Goal: Communication & Community: Answer question/provide support

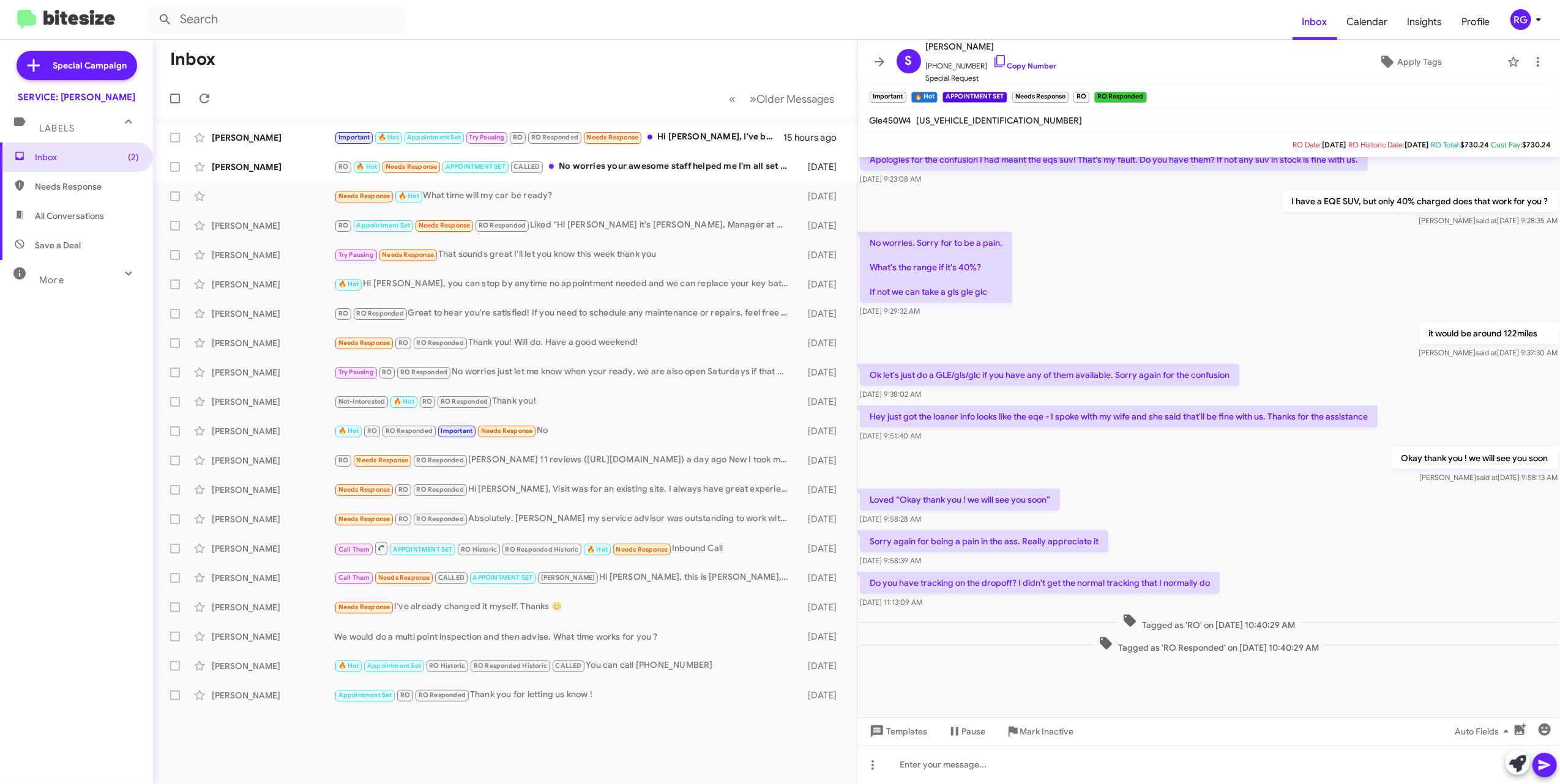
scroll to position [368, 0]
click at [460, 179] on span "Mandana Ghahremani RO 🔥 Hot Needs Response APPOINTMENT SET CALLED No worries yo…" at bounding box center [505, 167] width 704 height 29
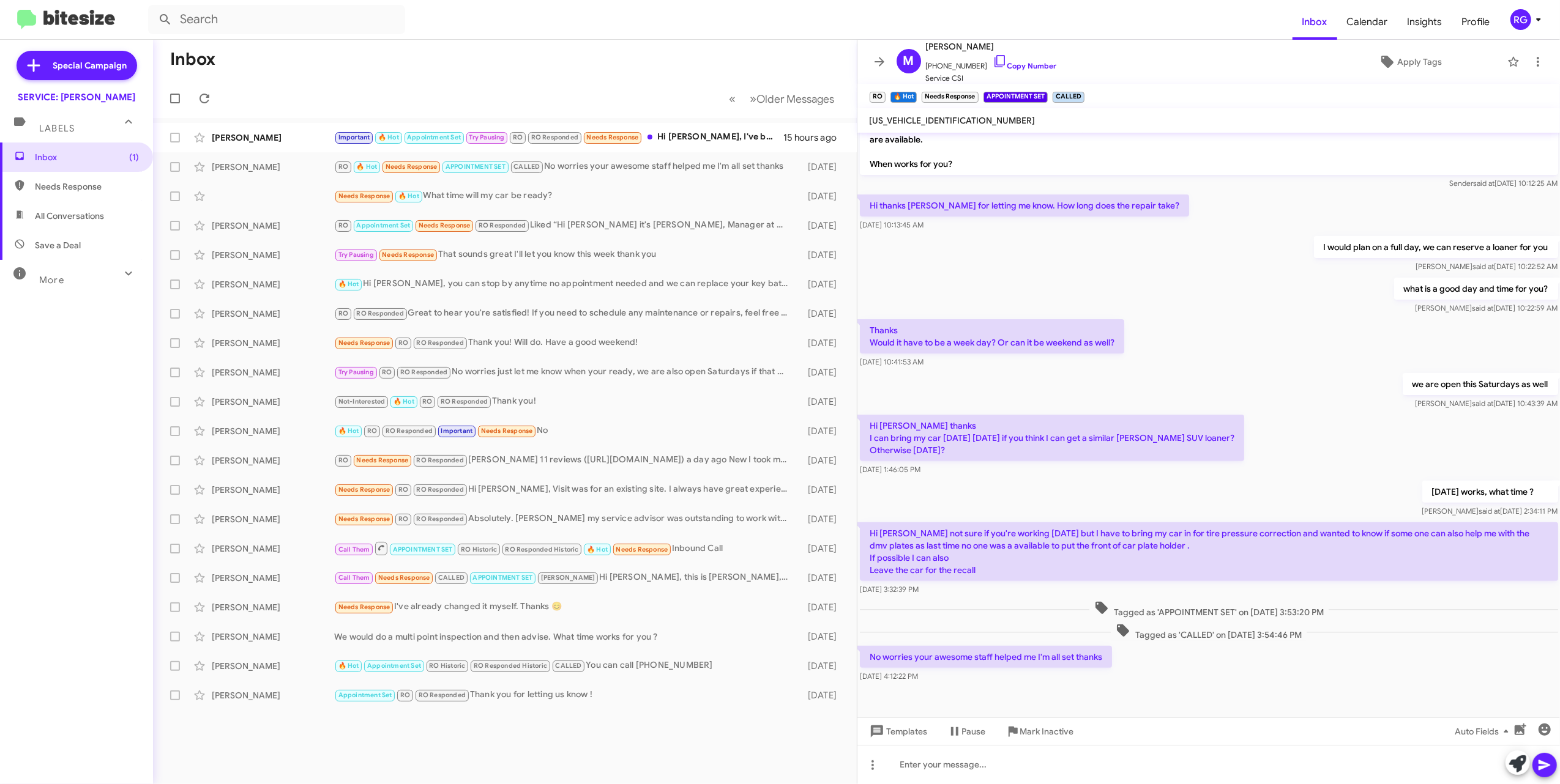
scroll to position [297, 0]
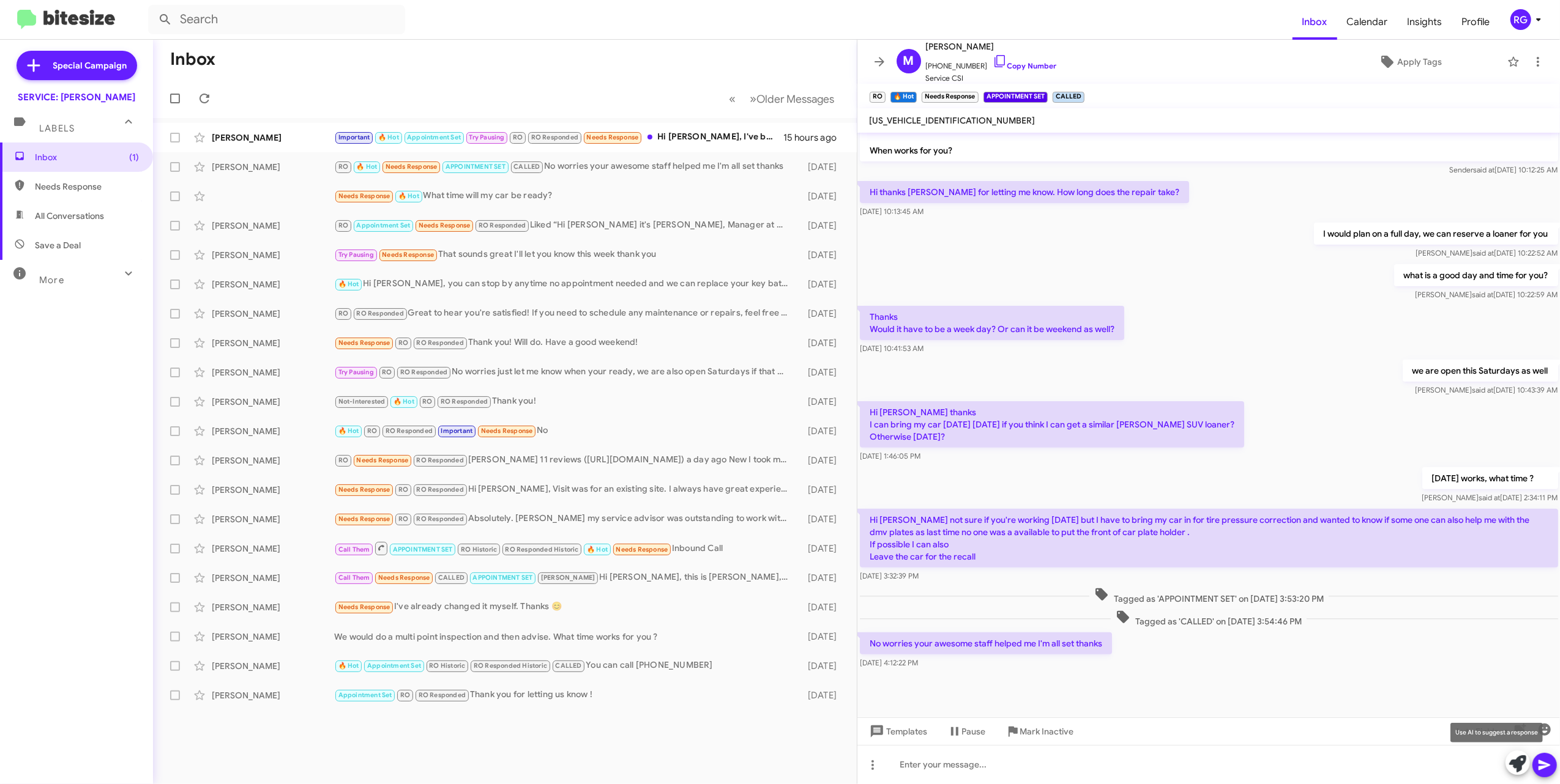
click at [864, 767] on icon at bounding box center [1518, 764] width 17 height 17
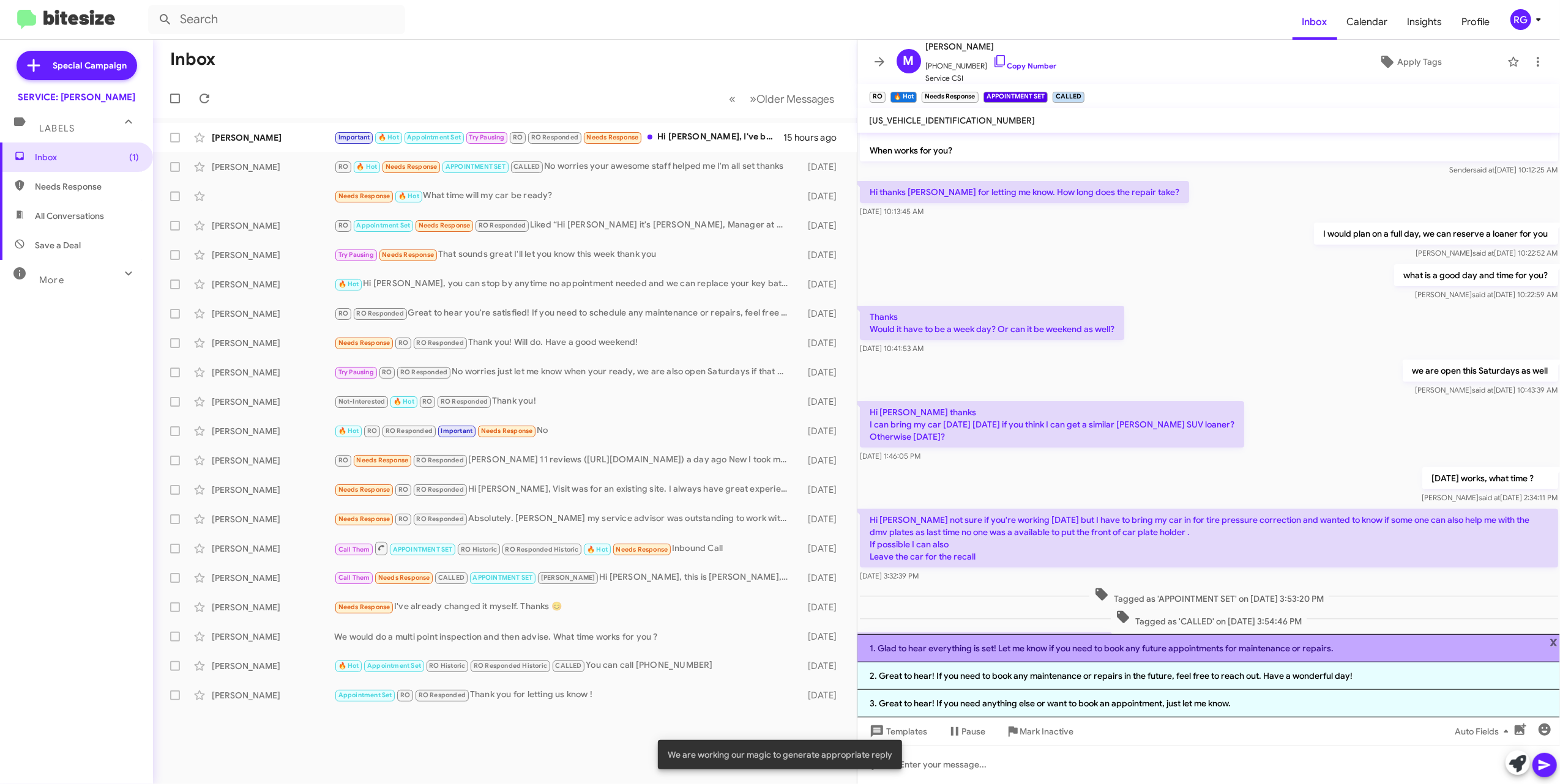
click at [864, 649] on li "1. Glad to hear everything is set! Let me know if you need to book any future a…" at bounding box center [1209, 648] width 703 height 28
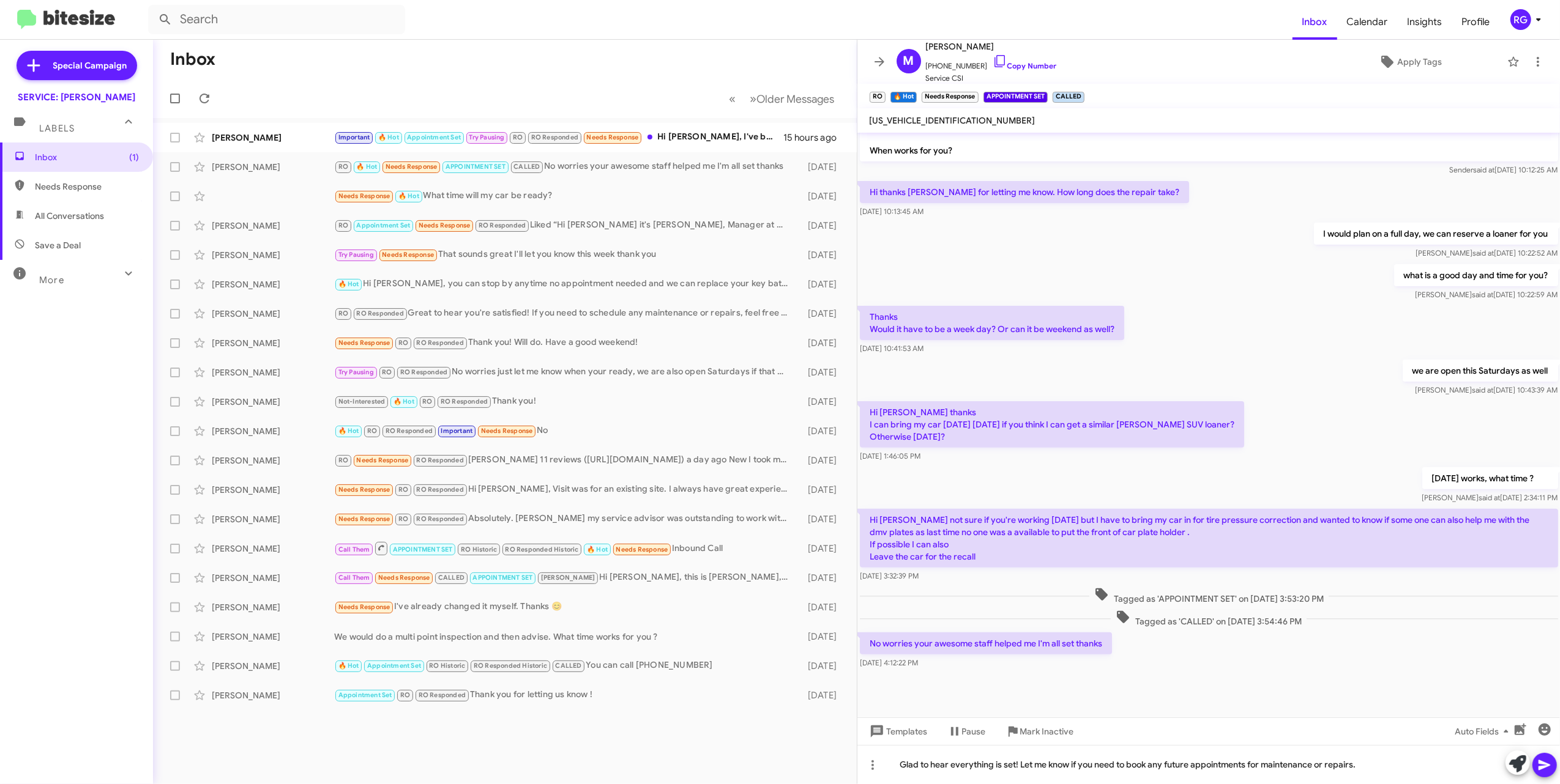
click at [864, 768] on button at bounding box center [1545, 765] width 24 height 24
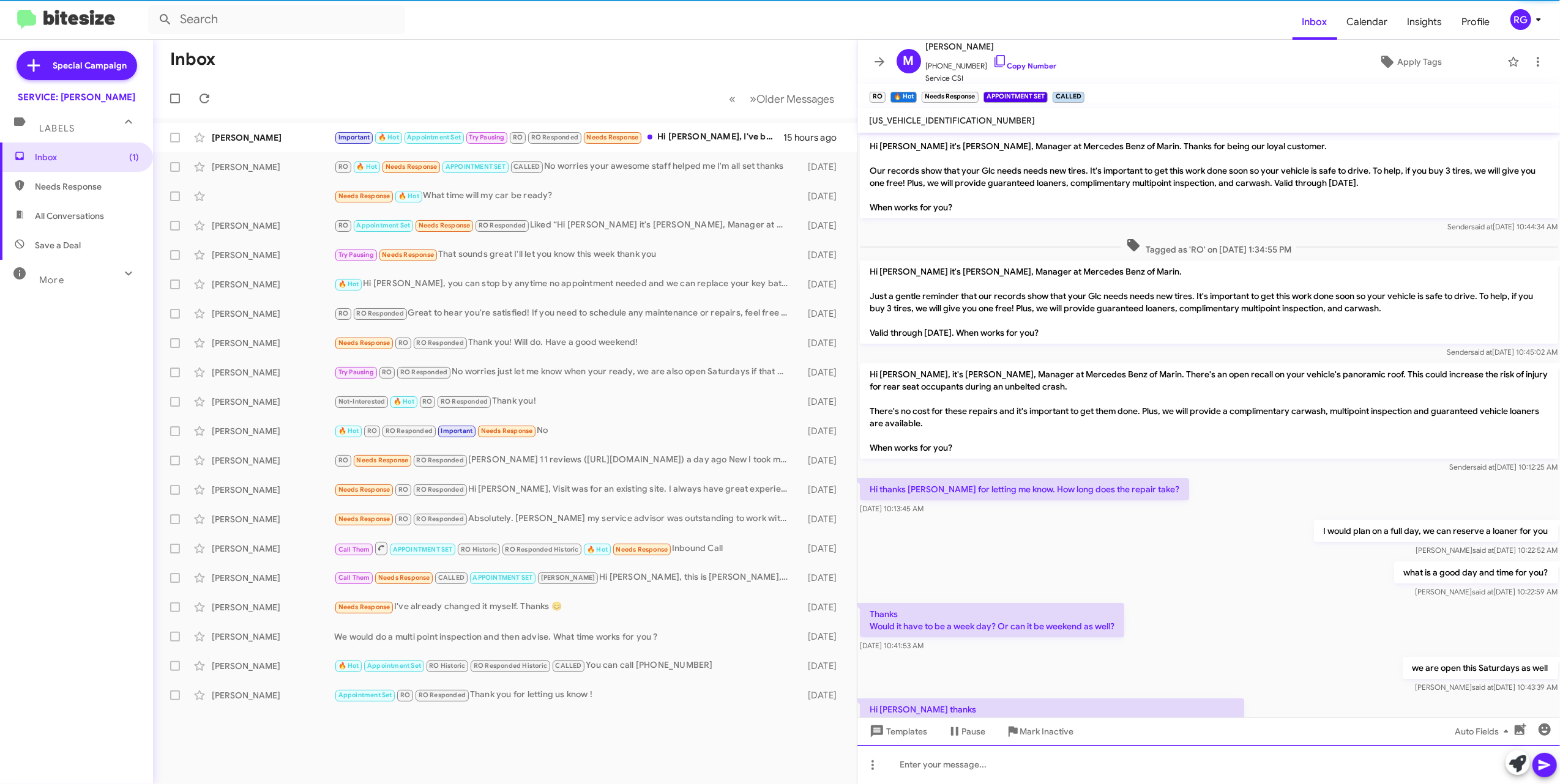
scroll to position [343, 0]
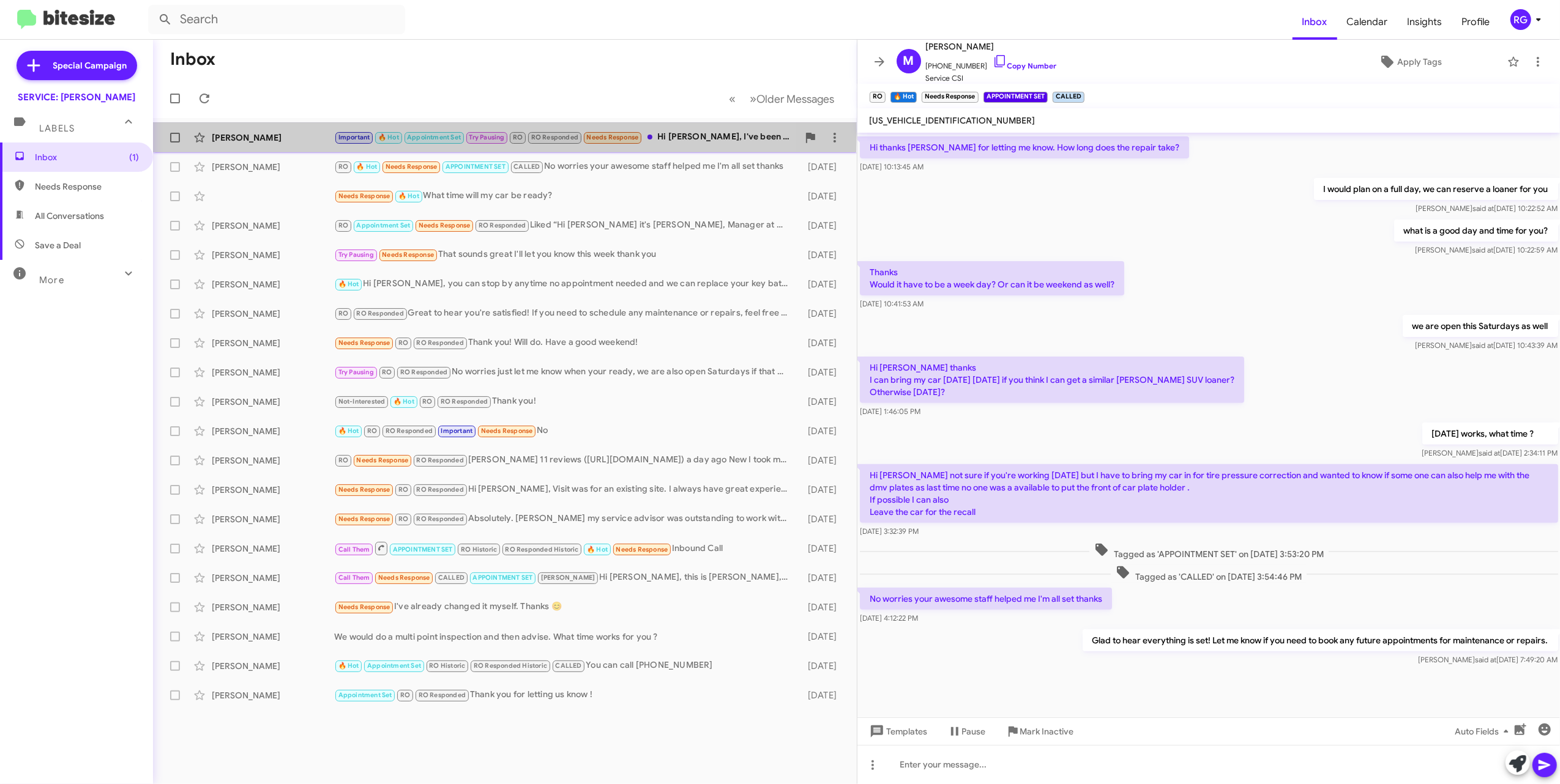
click at [282, 132] on div "[PERSON_NAME]" at bounding box center [272, 138] width 123 height 12
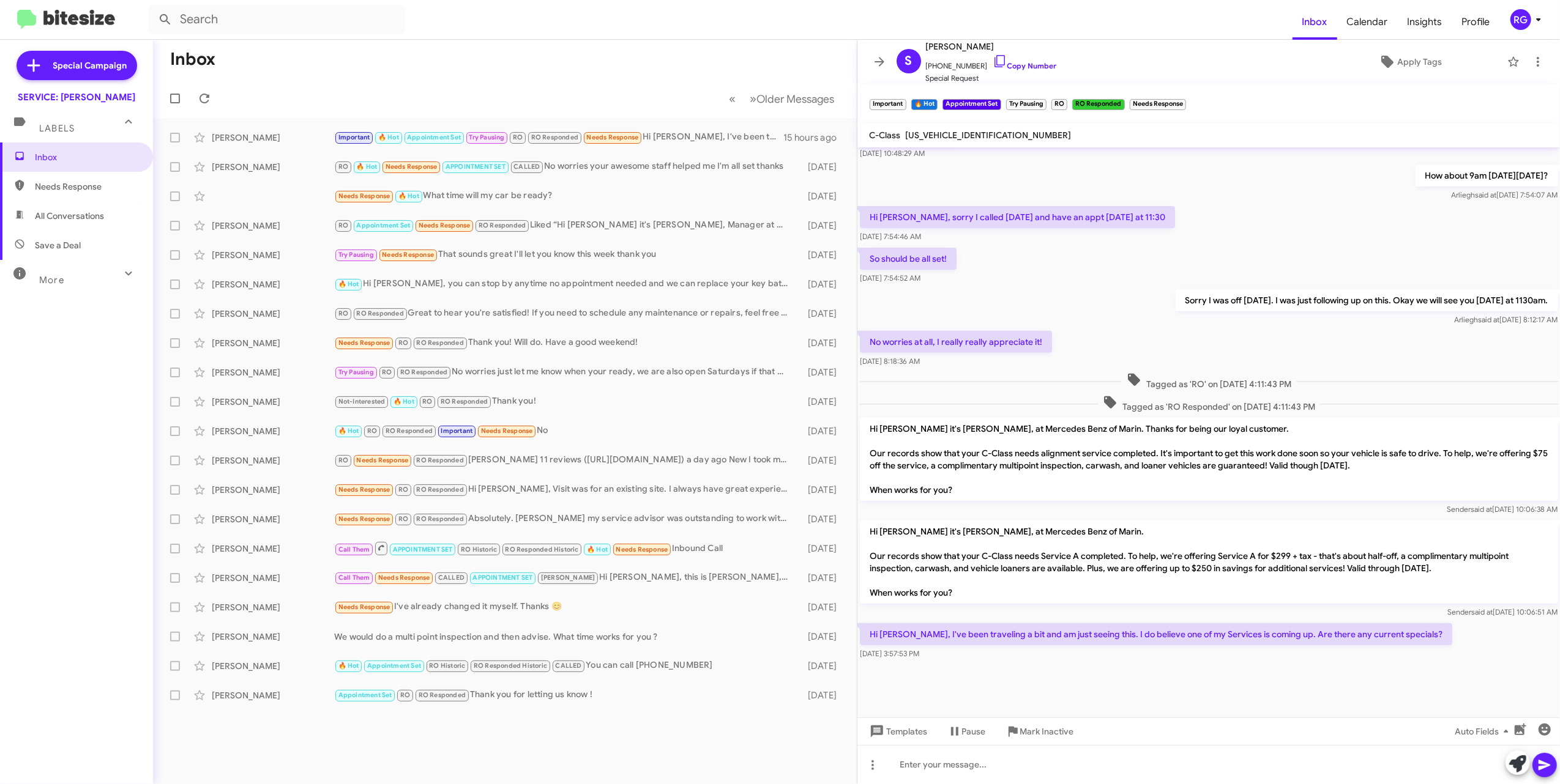
scroll to position [426, 0]
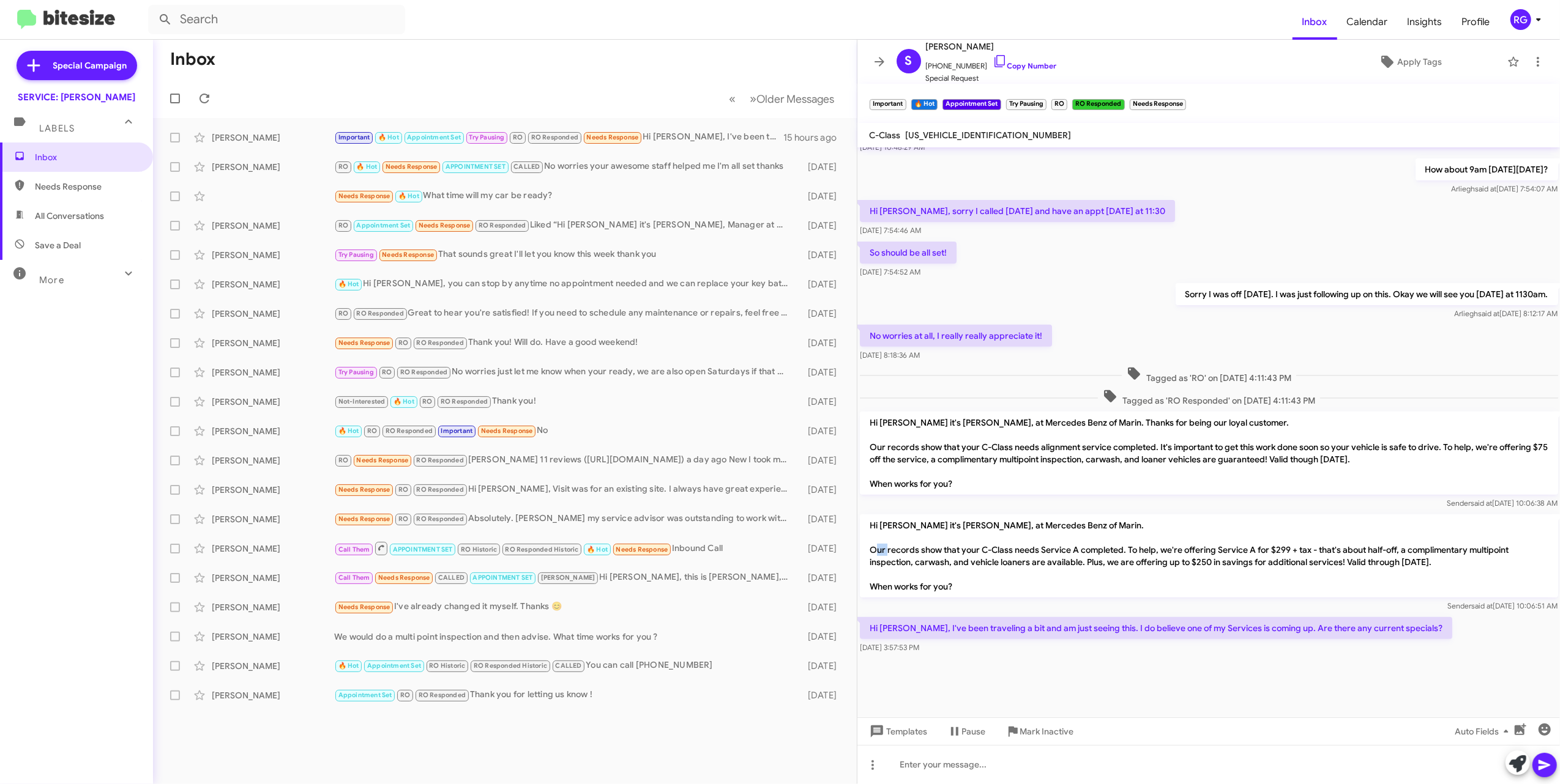
drag, startPoint x: 904, startPoint y: 545, endPoint x: 895, endPoint y: 545, distance: 9.0
drag, startPoint x: 895, startPoint y: 545, endPoint x: 1251, endPoint y: 694, distance: 385.9
click at [864, 686] on div at bounding box center [1209, 687] width 703 height 61
drag, startPoint x: 1107, startPoint y: 681, endPoint x: 1166, endPoint y: 684, distance: 59.1
click at [864, 681] on div at bounding box center [1209, 687] width 703 height 61
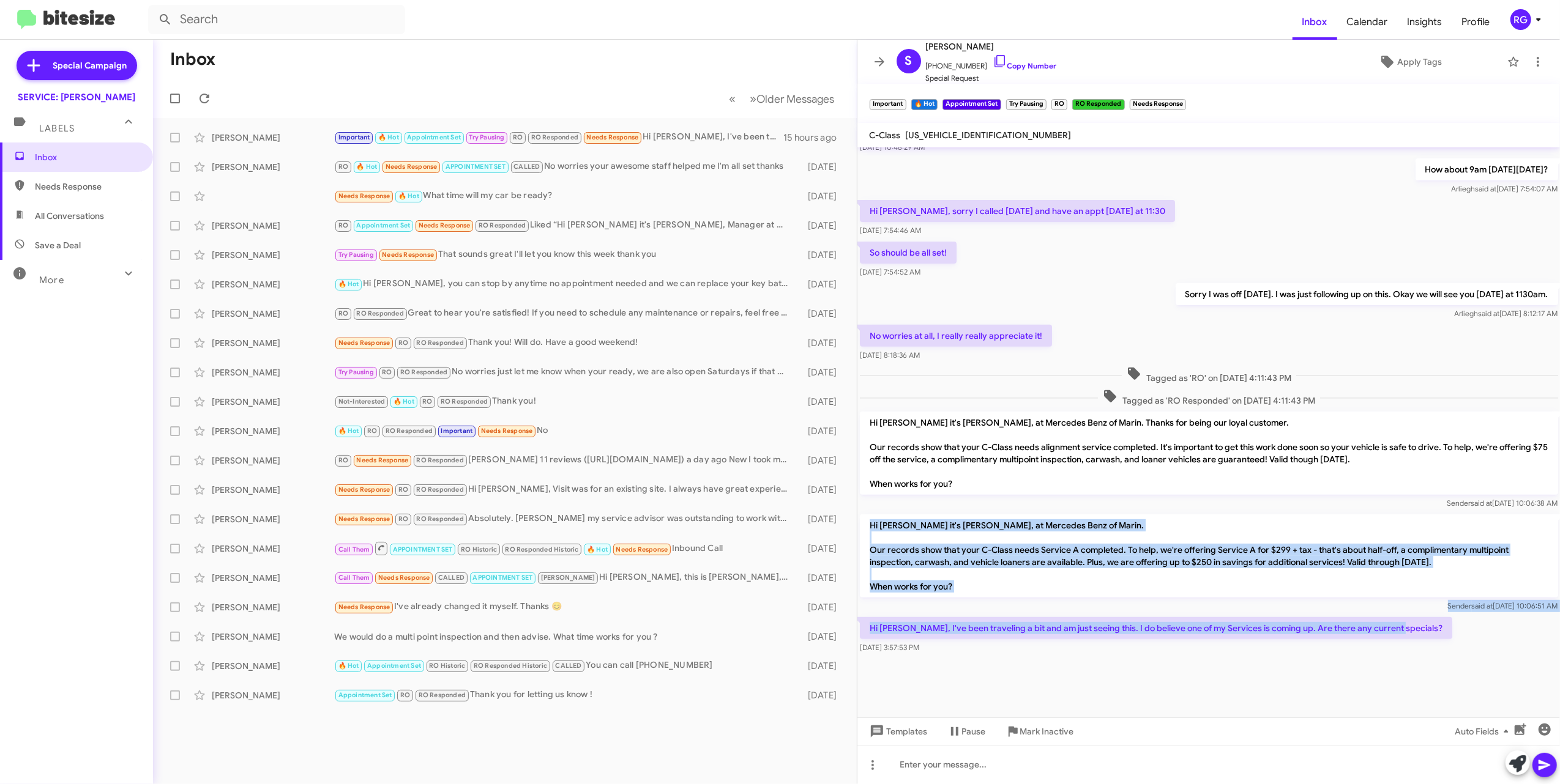
drag, startPoint x: 1396, startPoint y: 625, endPoint x: 863, endPoint y: 522, distance: 542.9
click at [863, 522] on div "Hi Omar! Thank you so much for the reminder. And I appreciate the offer for the…" at bounding box center [1209, 189] width 703 height 934
copy div "Hi Samantha it's Omar Ibrahimi, at Mercedes Benz of Marin. Our records show tha…"
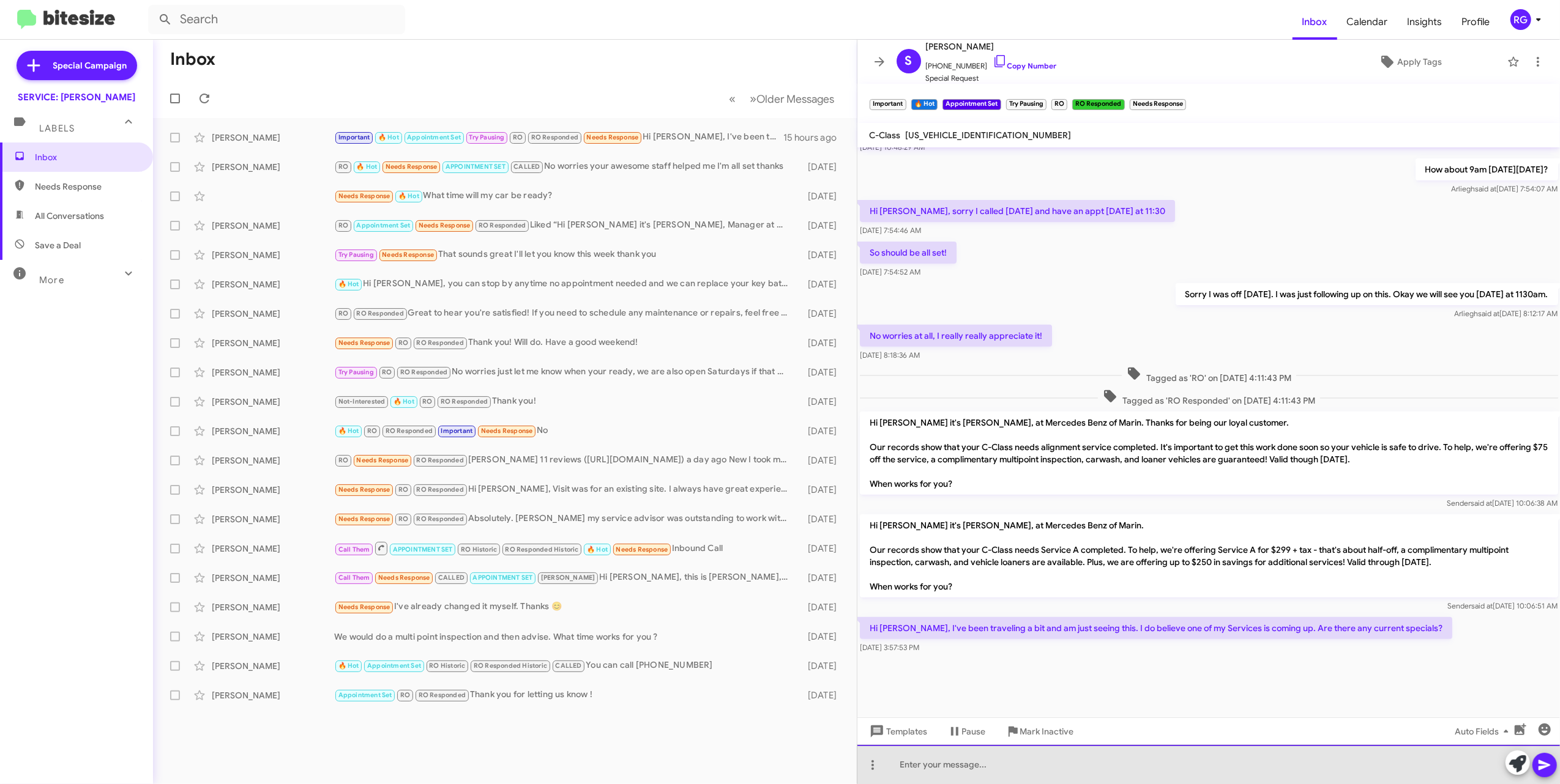
click at [864, 763] on div at bounding box center [1209, 765] width 703 height 39
paste div
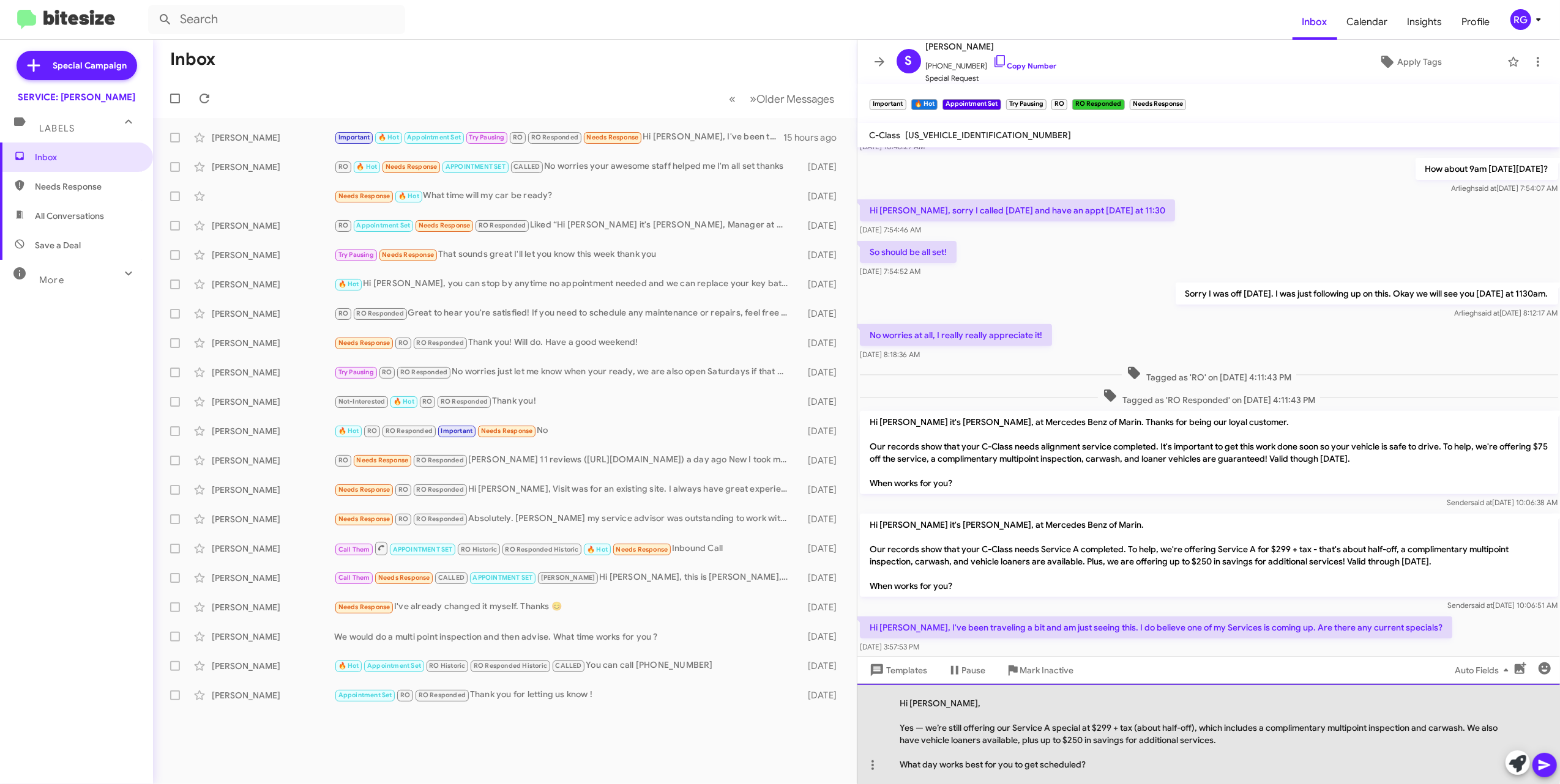
drag, startPoint x: 926, startPoint y: 727, endPoint x: 943, endPoint y: 747, distance: 26.2
click at [864, 730] on div "Yes — we’re still offering our Service A special at $299 + tax (about half-off)…" at bounding box center [1203, 734] width 605 height 24
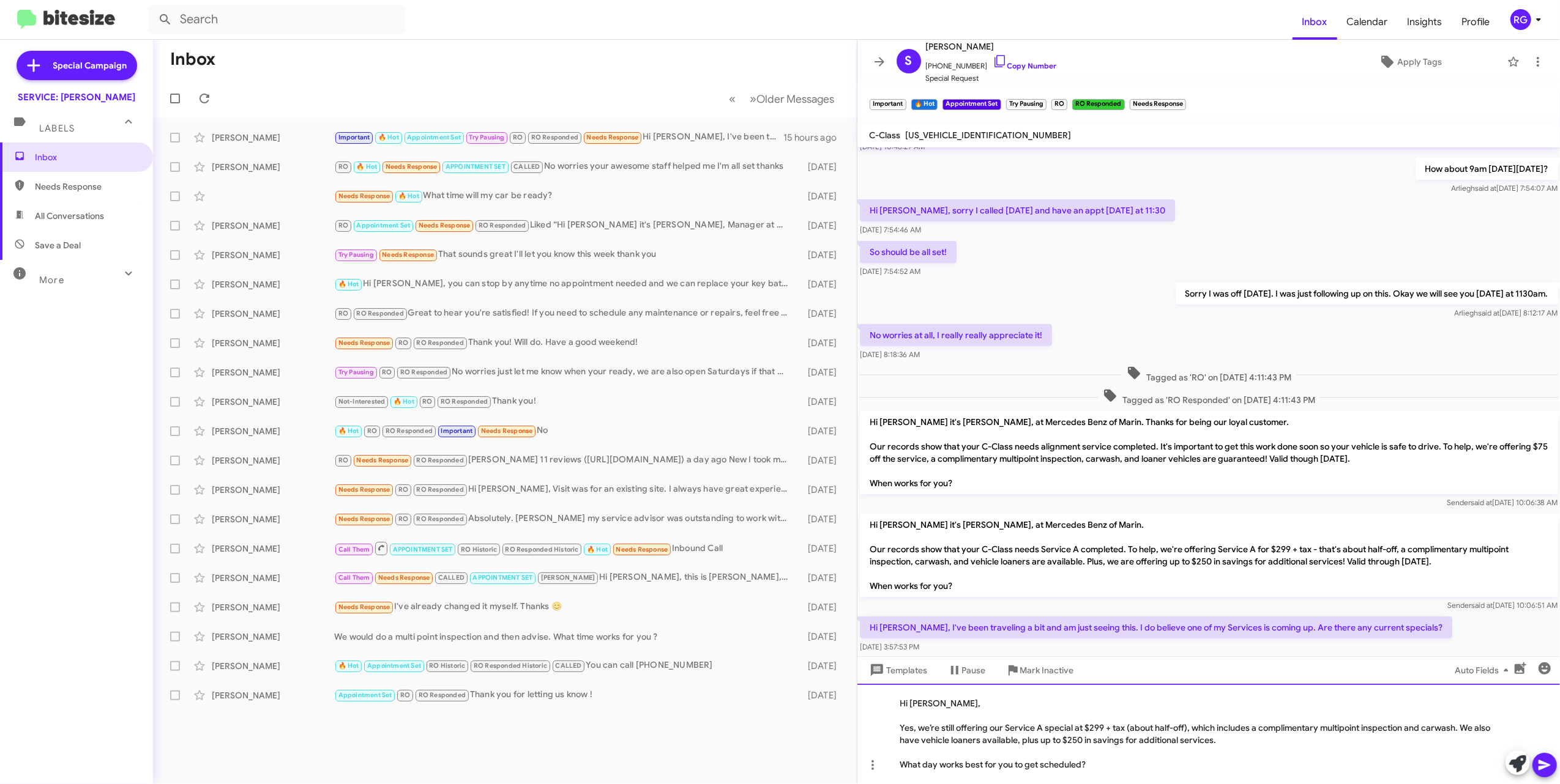
click at [864, 739] on div "Yes, we’re still offering our Service A special at $299 + tax (about half-off),…" at bounding box center [1203, 734] width 605 height 24
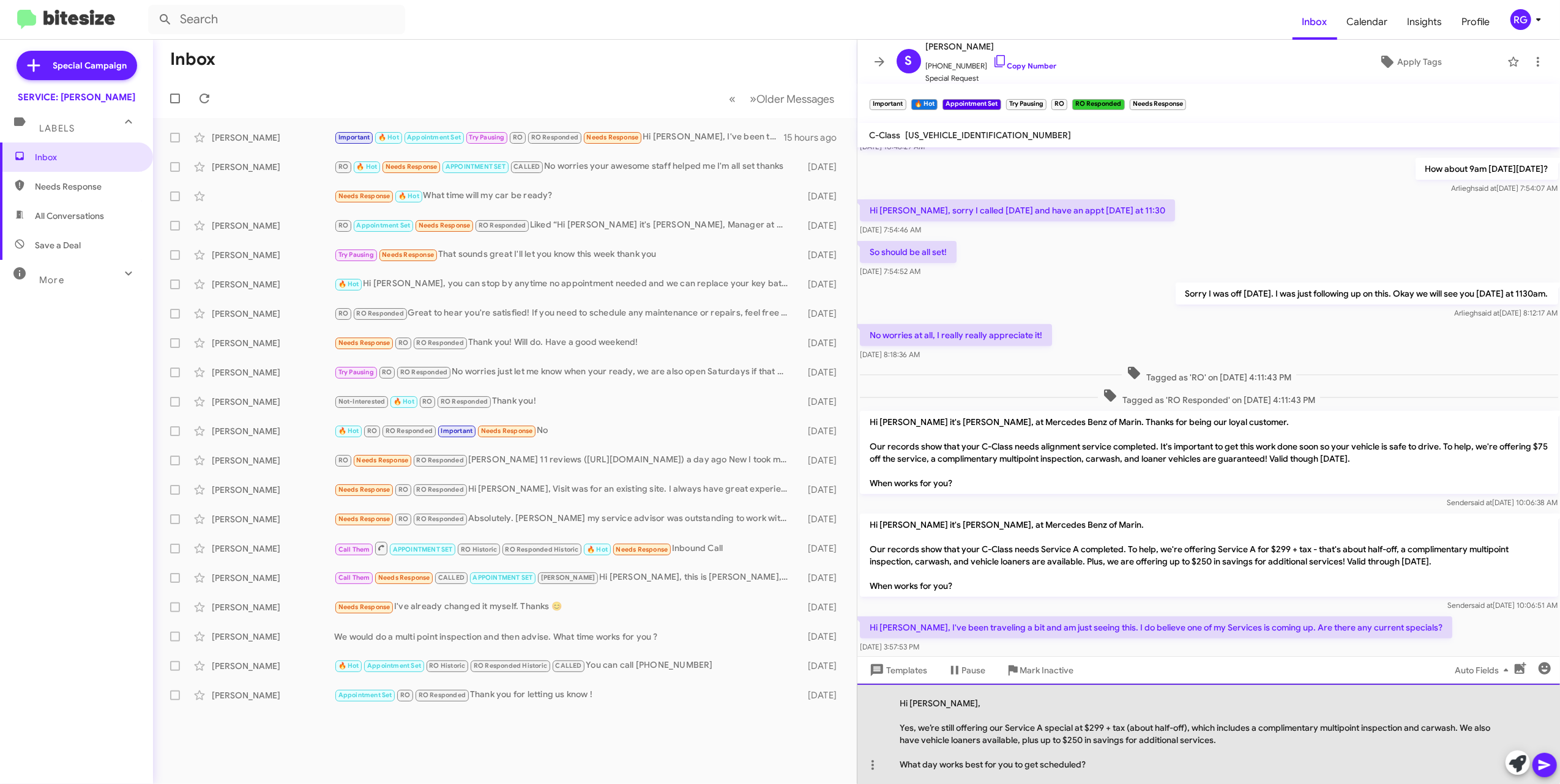
click at [864, 709] on div at bounding box center [1203, 715] width 605 height 12
click at [864, 727] on div "Hi Samantha, Yes, we’re still offering our Service A special at $299 + tax (abo…" at bounding box center [1209, 734] width 703 height 100
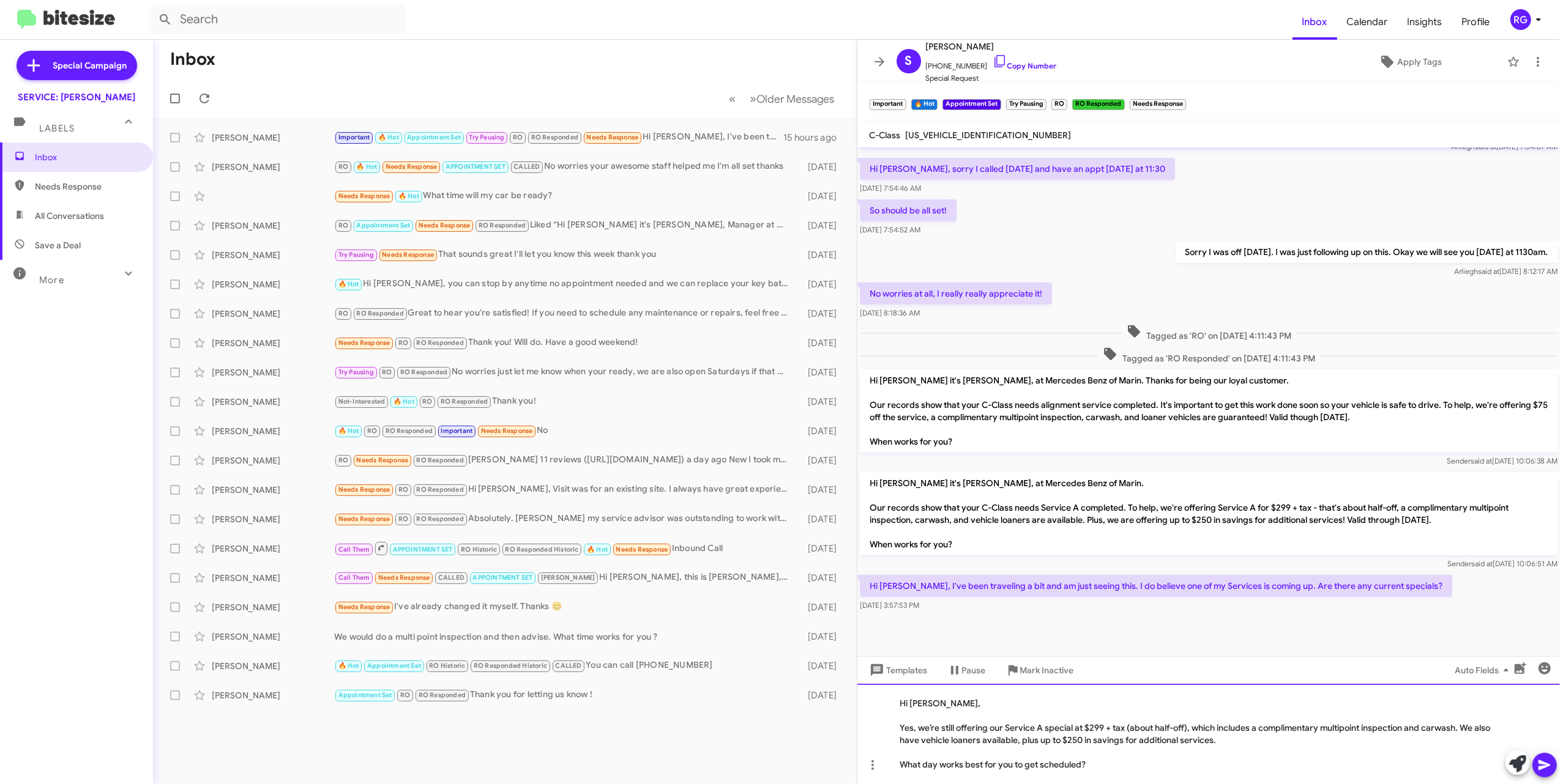
scroll to position [487, 0]
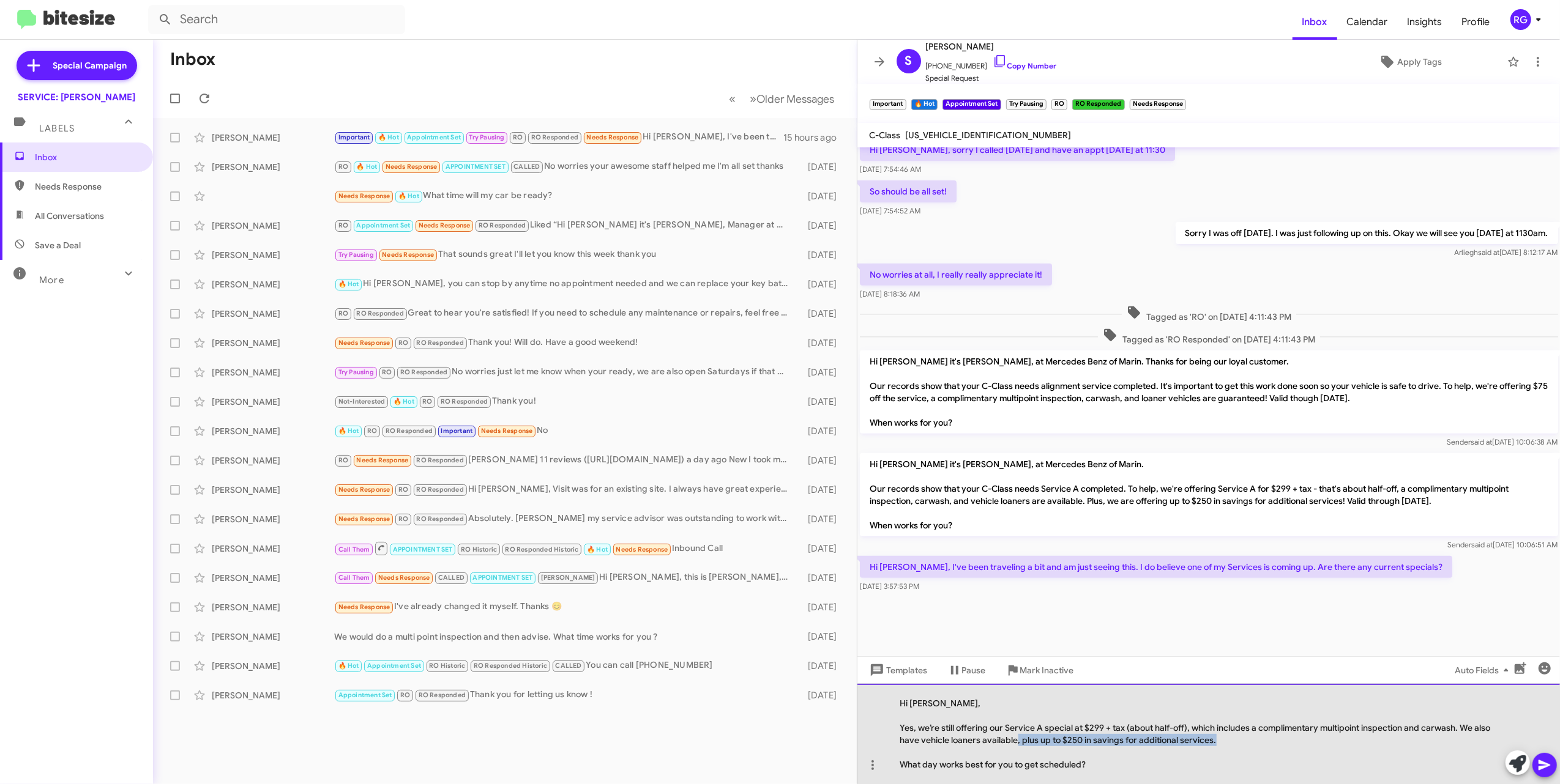
drag, startPoint x: 1220, startPoint y: 740, endPoint x: 1027, endPoint y: 744, distance: 193.0
click at [864, 744] on div "Yes, we’re still offering our Service A special at $299 + tax (about half-off),…" at bounding box center [1203, 734] width 605 height 24
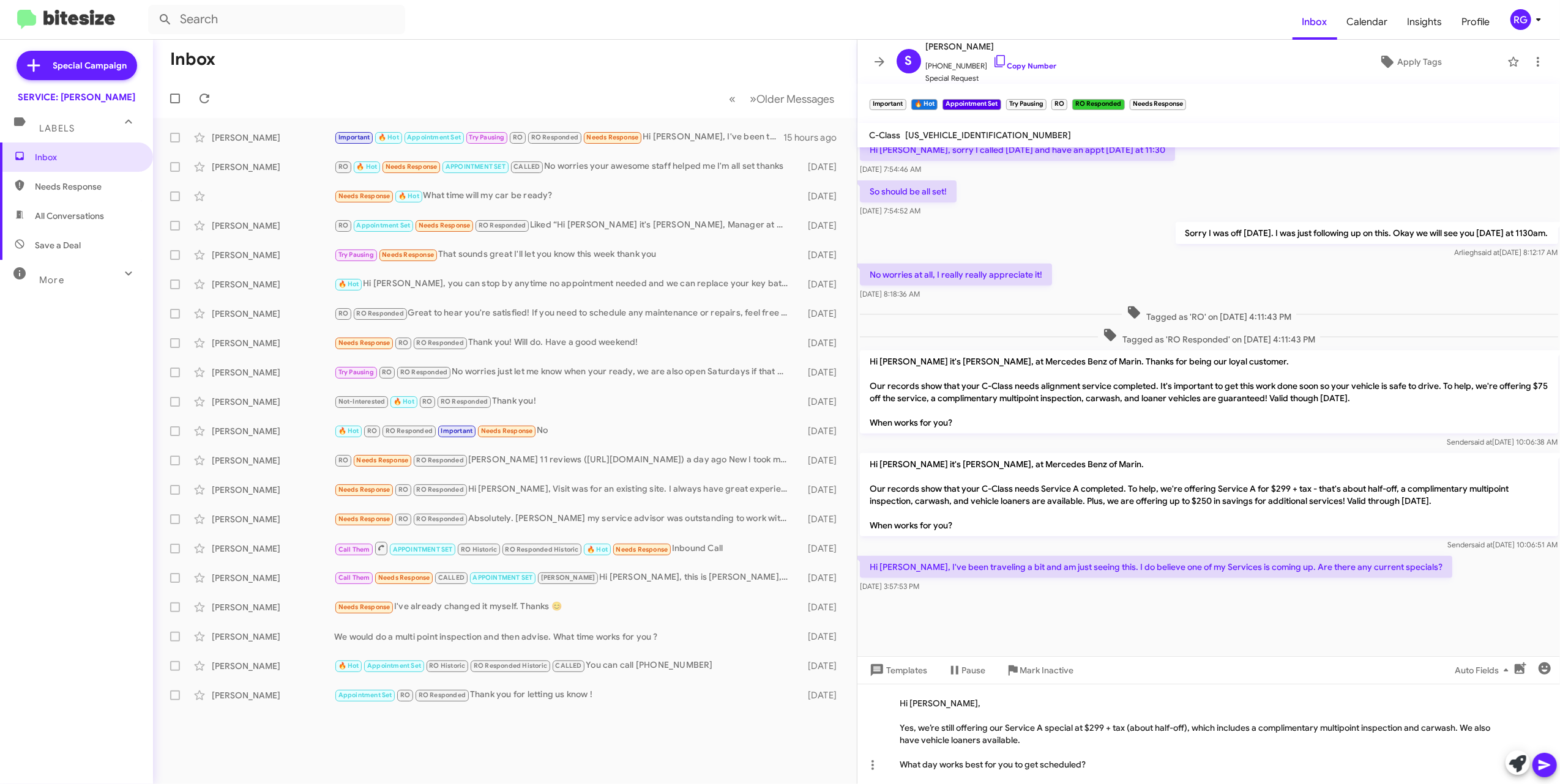
click at [864, 128] on mat-toolbar "C-Class 55SWF6EB6GU139663" at bounding box center [1209, 135] width 703 height 24
copy span "55SWF6EB6GU139663"
click at [864, 769] on icon at bounding box center [1544, 765] width 11 height 11
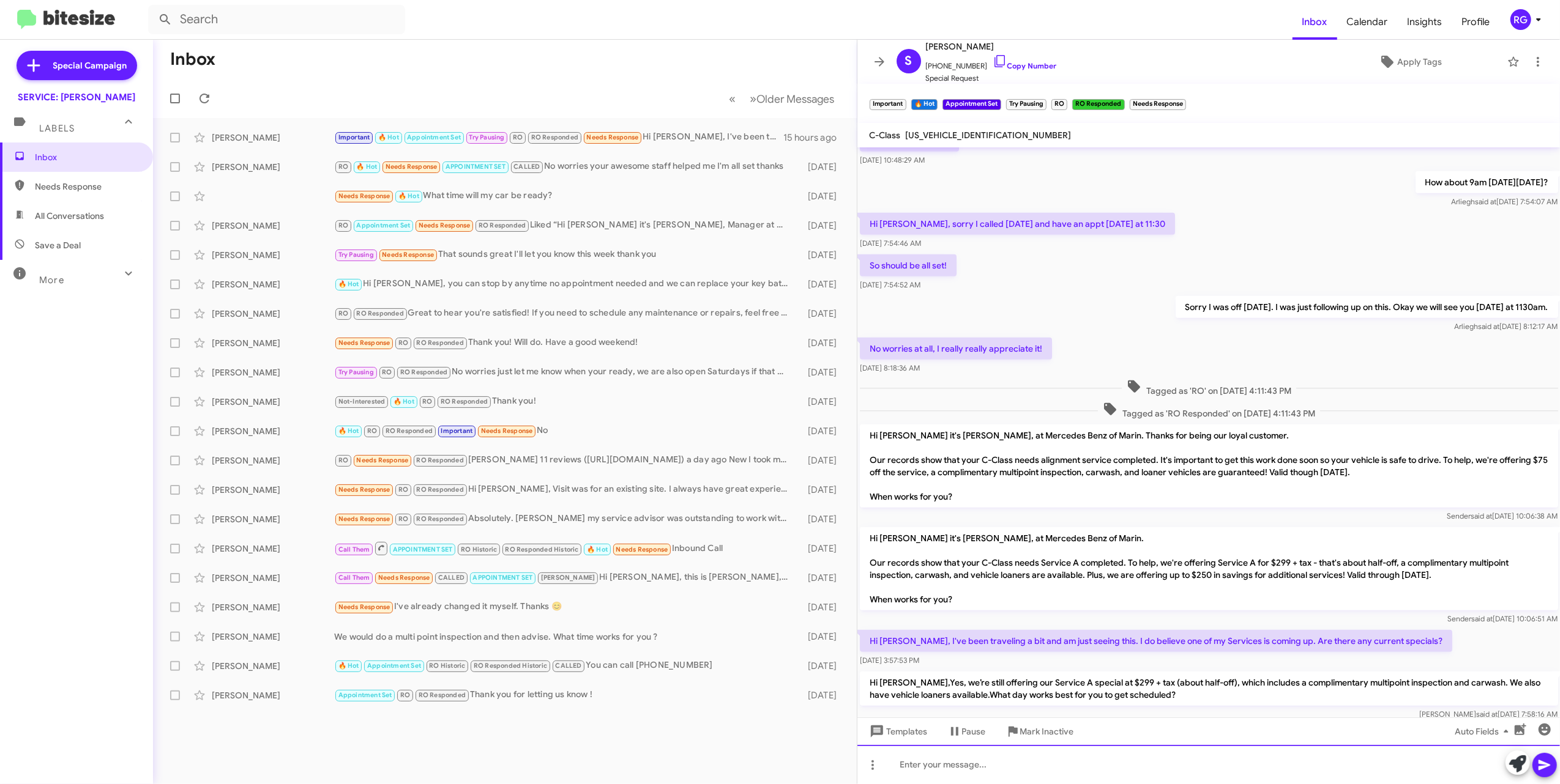
scroll to position [694, 0]
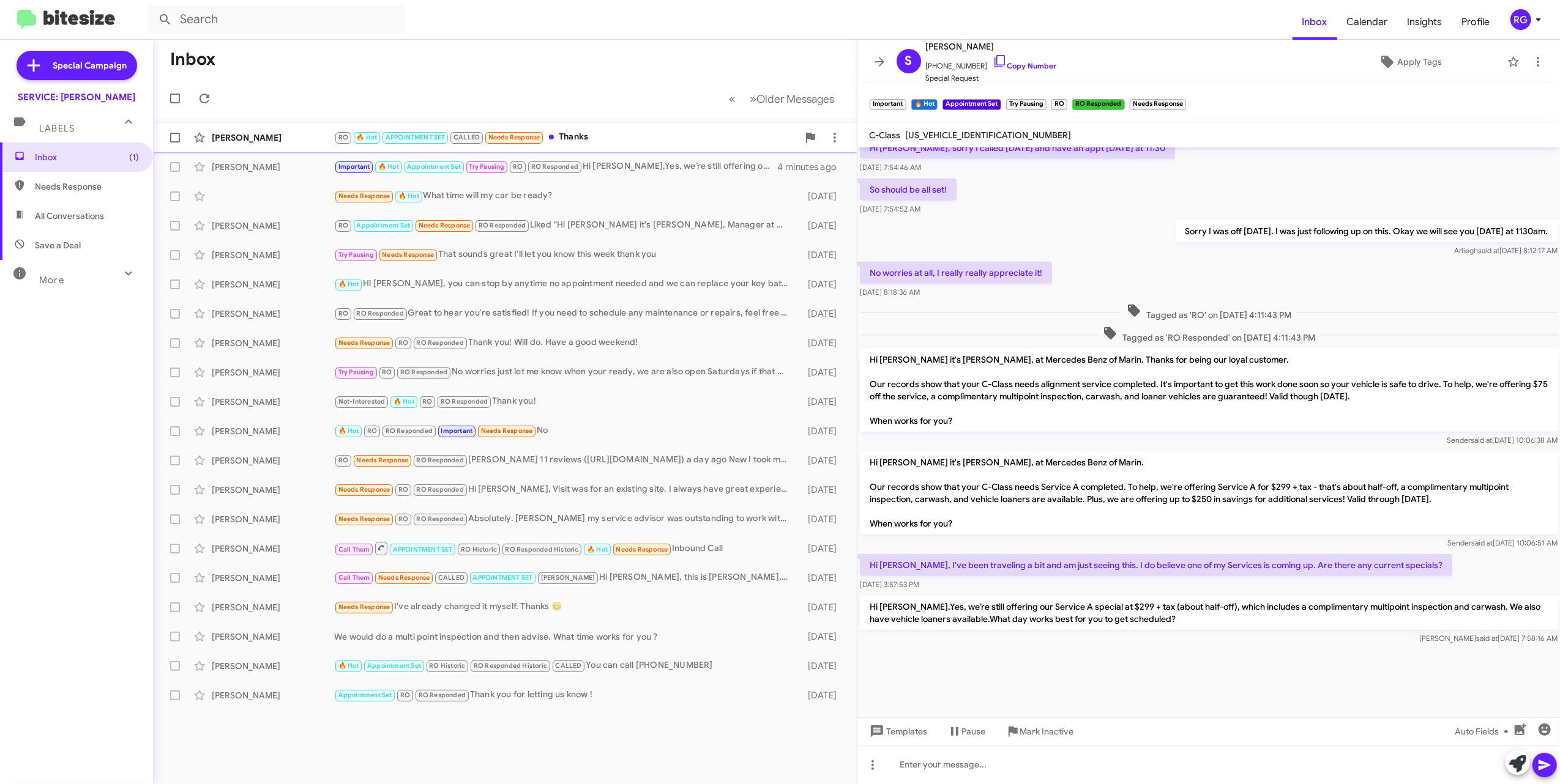
click at [592, 125] on span "Mandana Ghahremani RO 🔥 Hot APPOINTMENT SET CALLED Needs Response Thanks 3 minu…" at bounding box center [505, 138] width 704 height 29
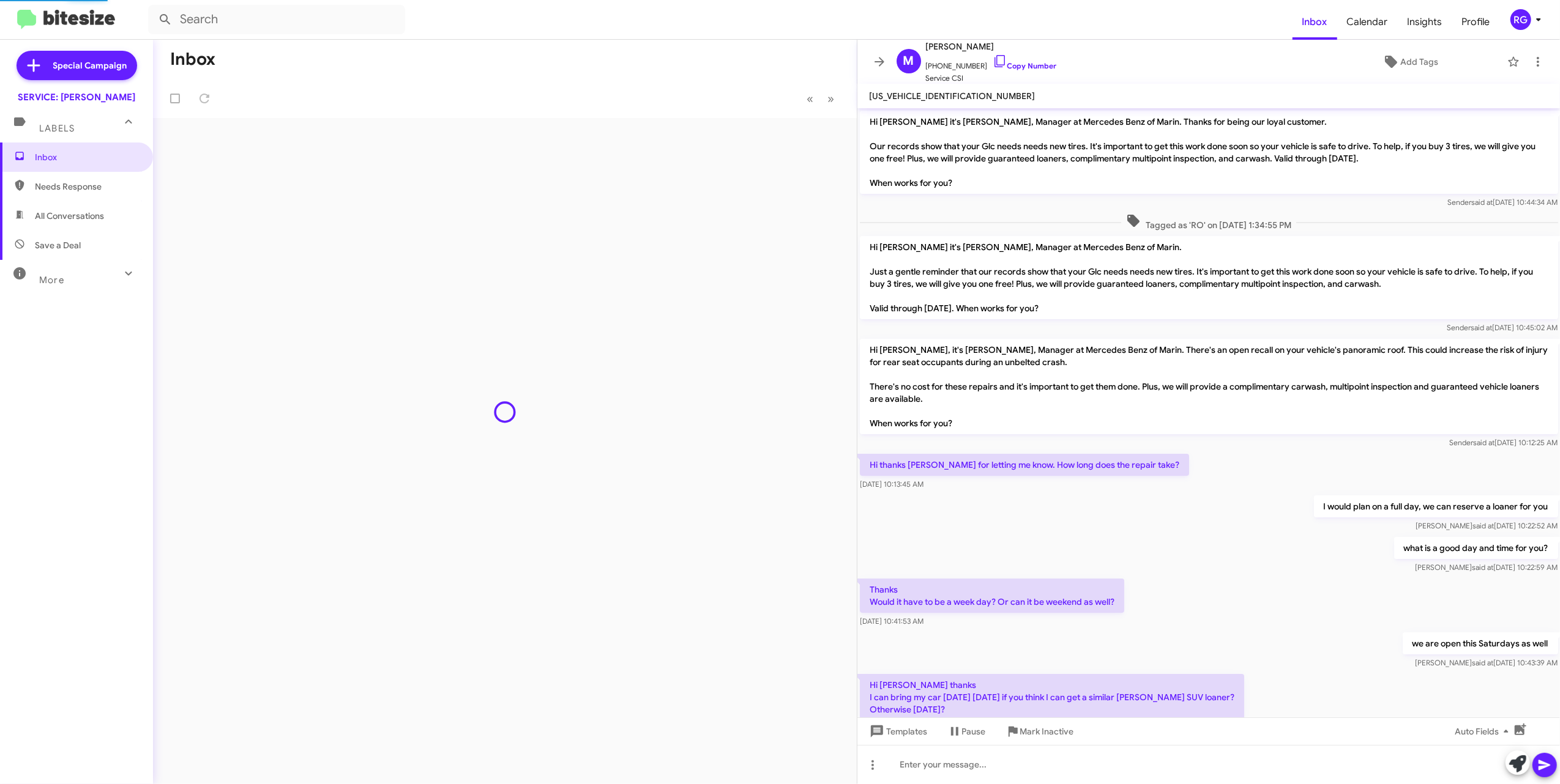
scroll to position [363, 0]
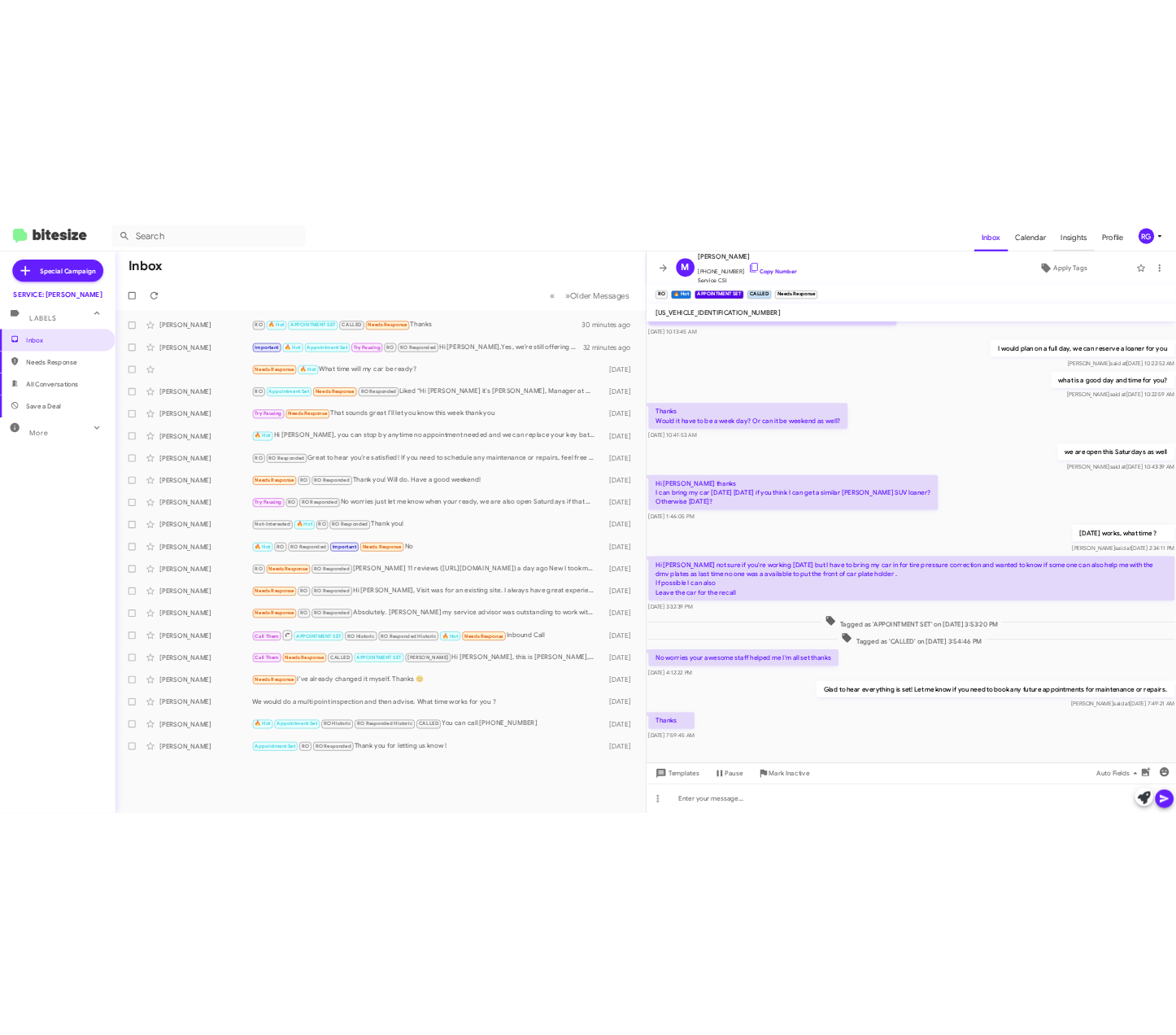
scroll to position [597, 0]
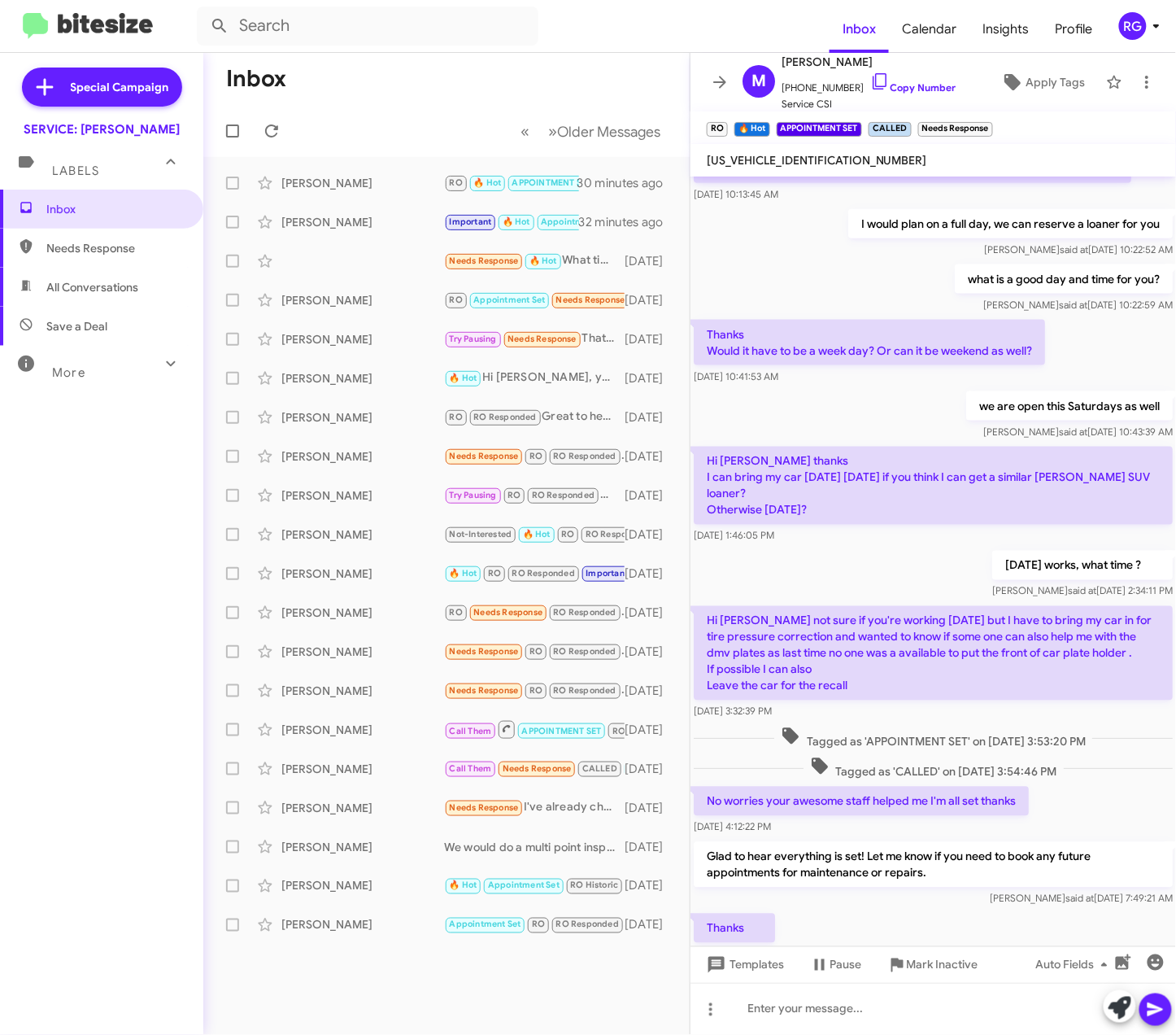
click at [28, 524] on div "Inbox Needs Response All Conversations Save a Deal More Important 🔥 Hot Appoint…" at bounding box center [101, 499] width 203 height 620
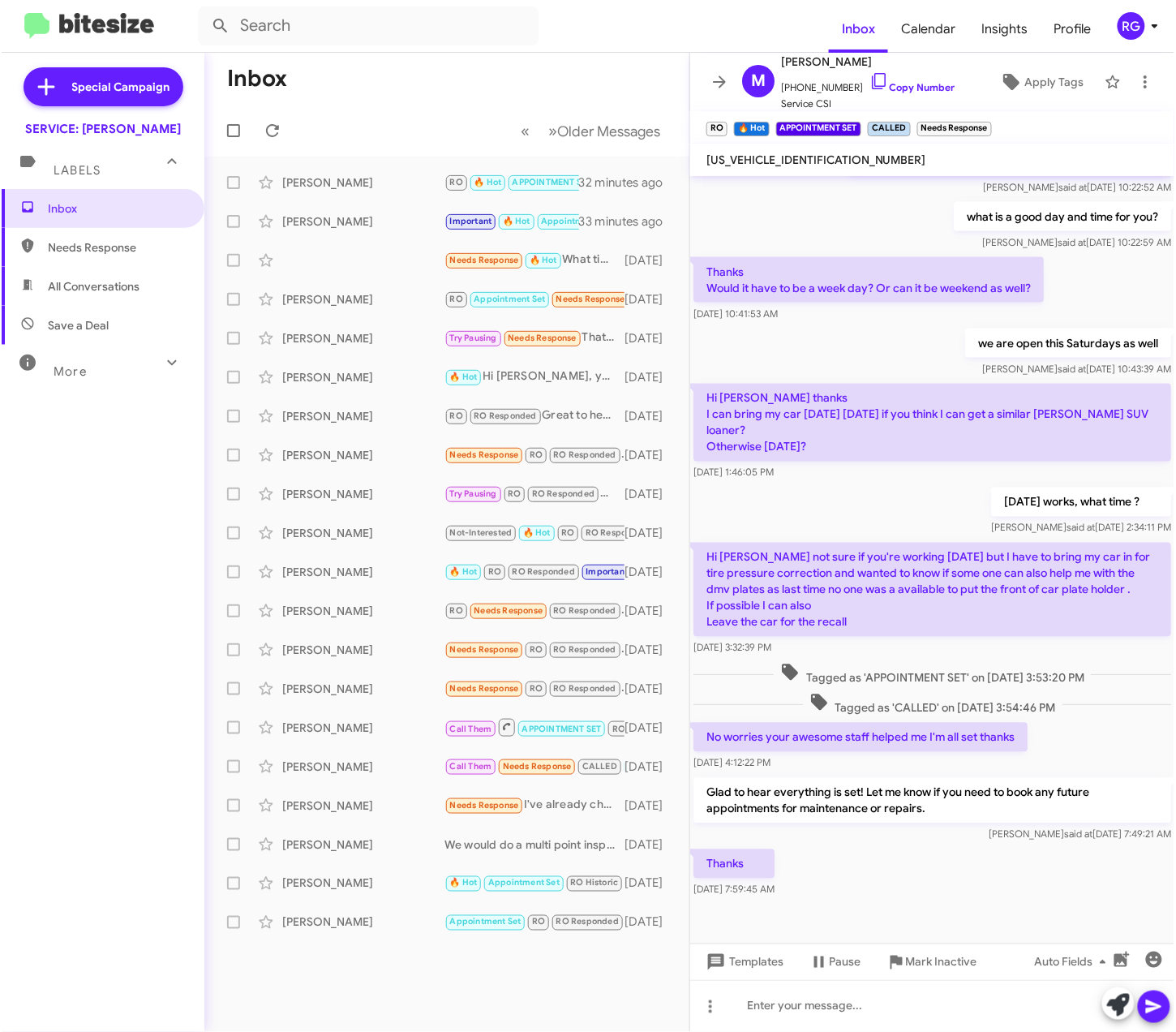
scroll to position [685, 0]
